Goal: Task Accomplishment & Management: Use online tool/utility

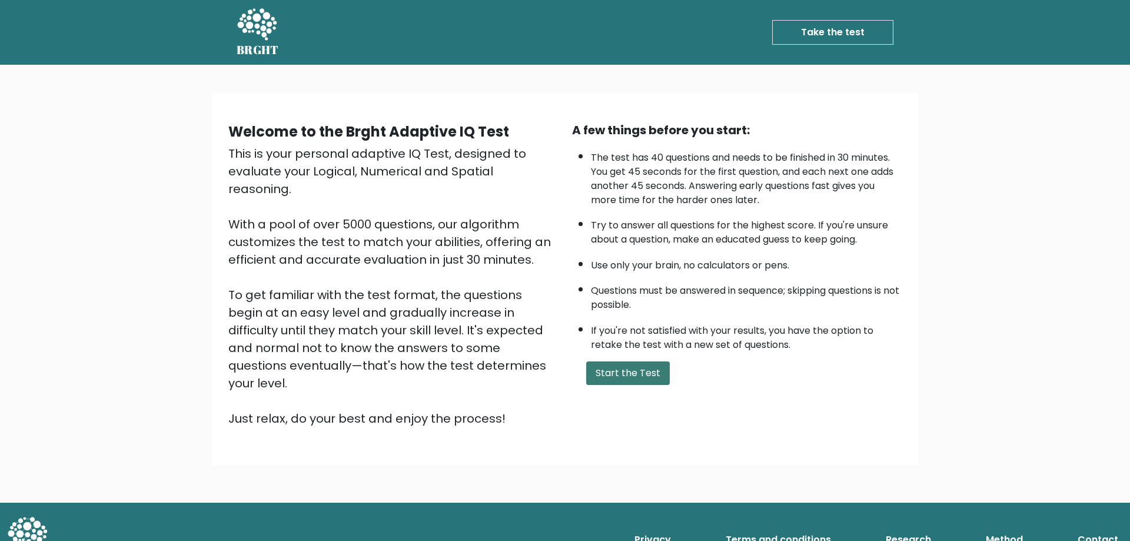
click at [646, 372] on button "Start the Test" at bounding box center [628, 373] width 84 height 24
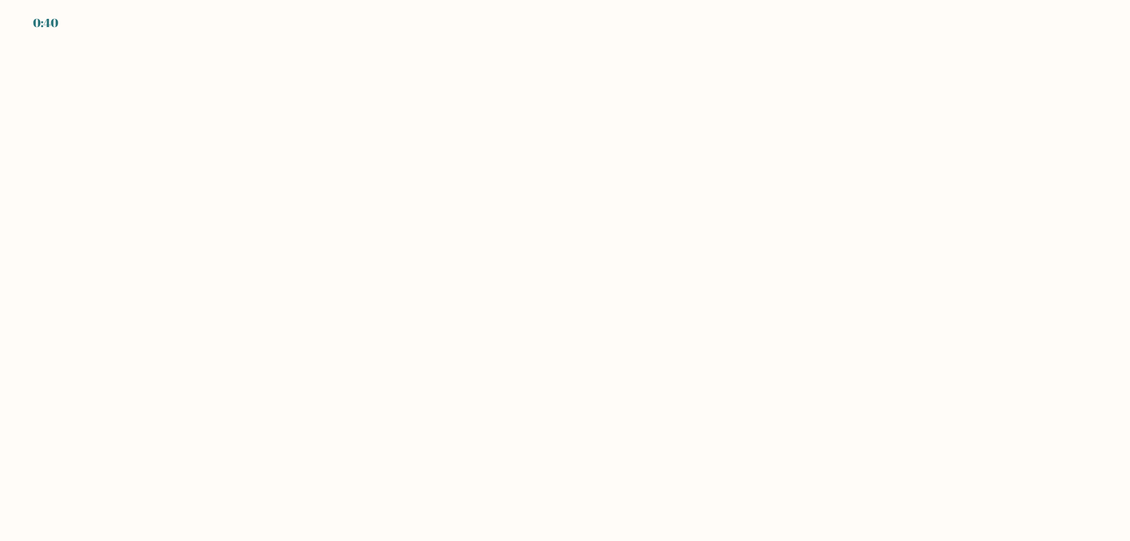
click at [347, 152] on body "0:40" at bounding box center [565, 270] width 1130 height 541
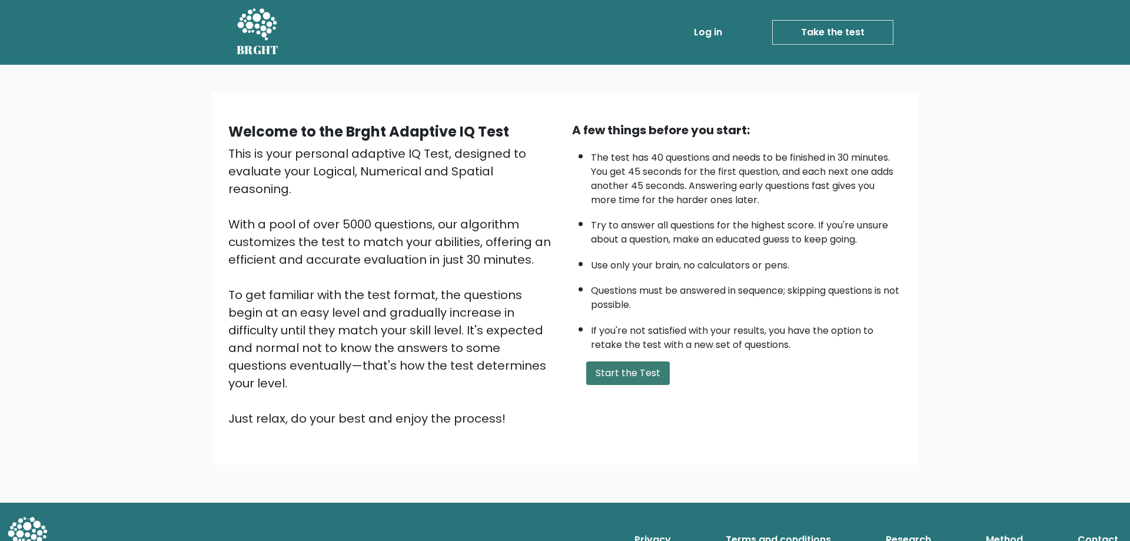
click at [620, 369] on button "Start the Test" at bounding box center [628, 373] width 84 height 24
